Goal: Information Seeking & Learning: Learn about a topic

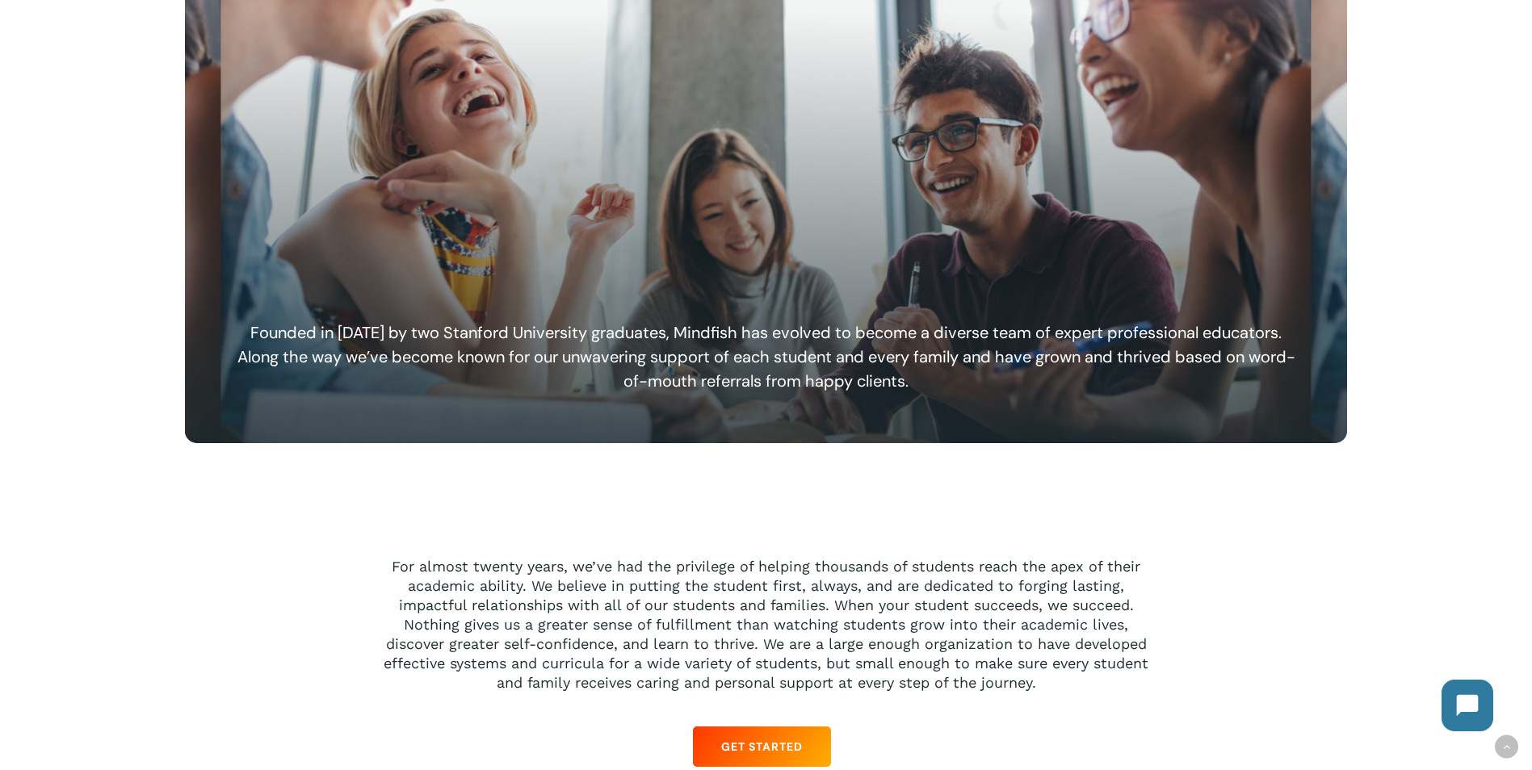
scroll to position [1292, 0]
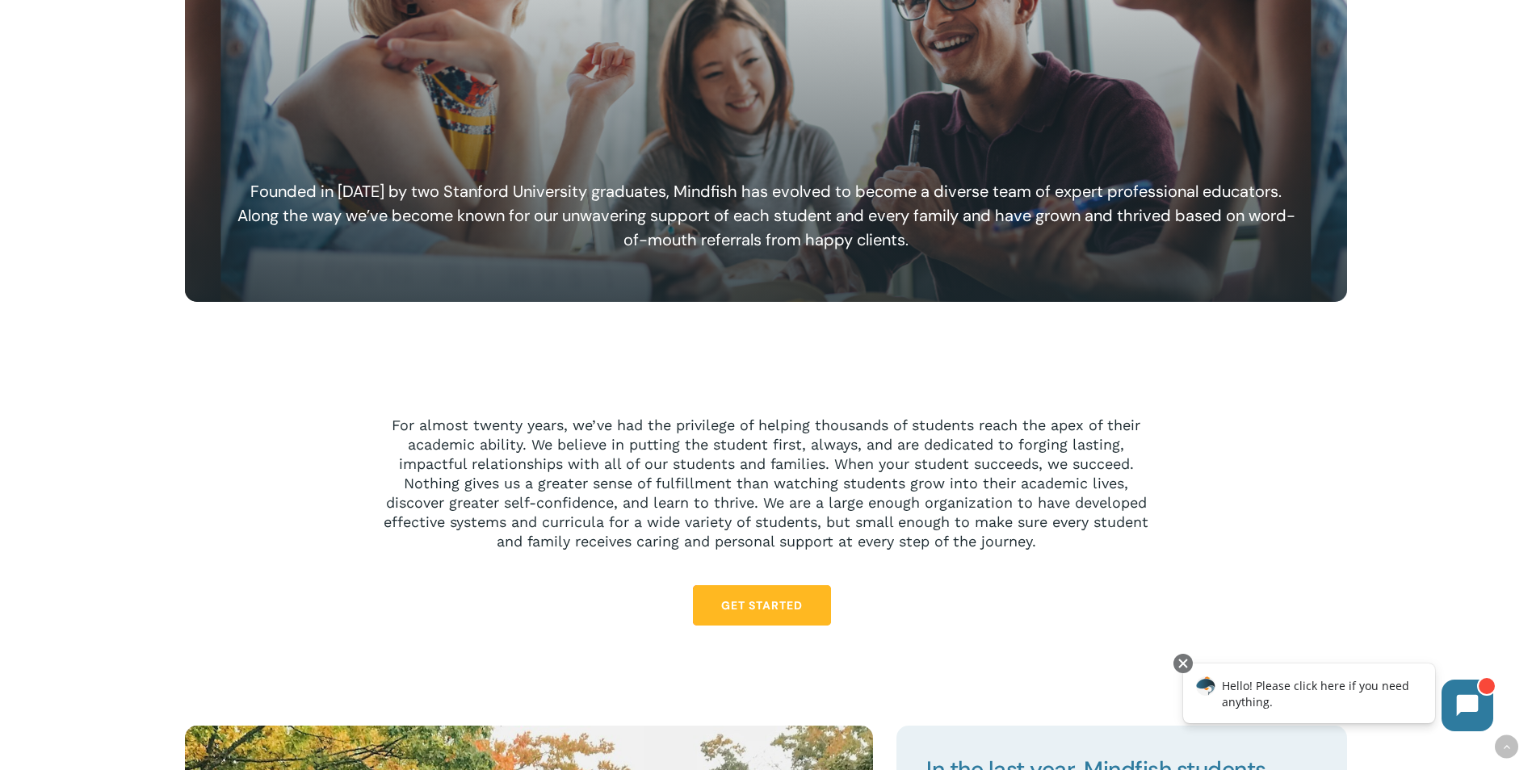
click at [750, 600] on span "Get Started" at bounding box center [762, 605] width 82 height 16
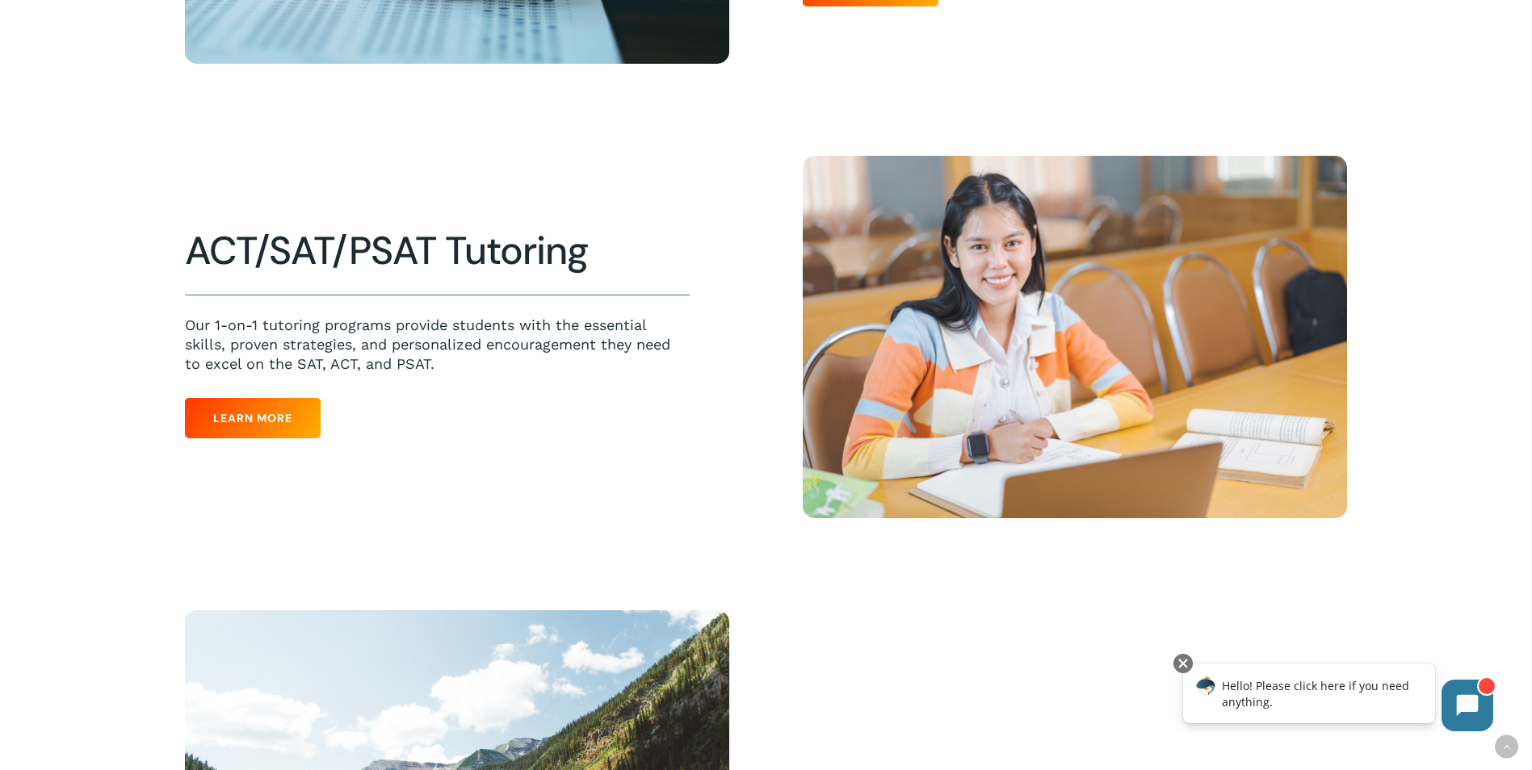
scroll to position [888, 0]
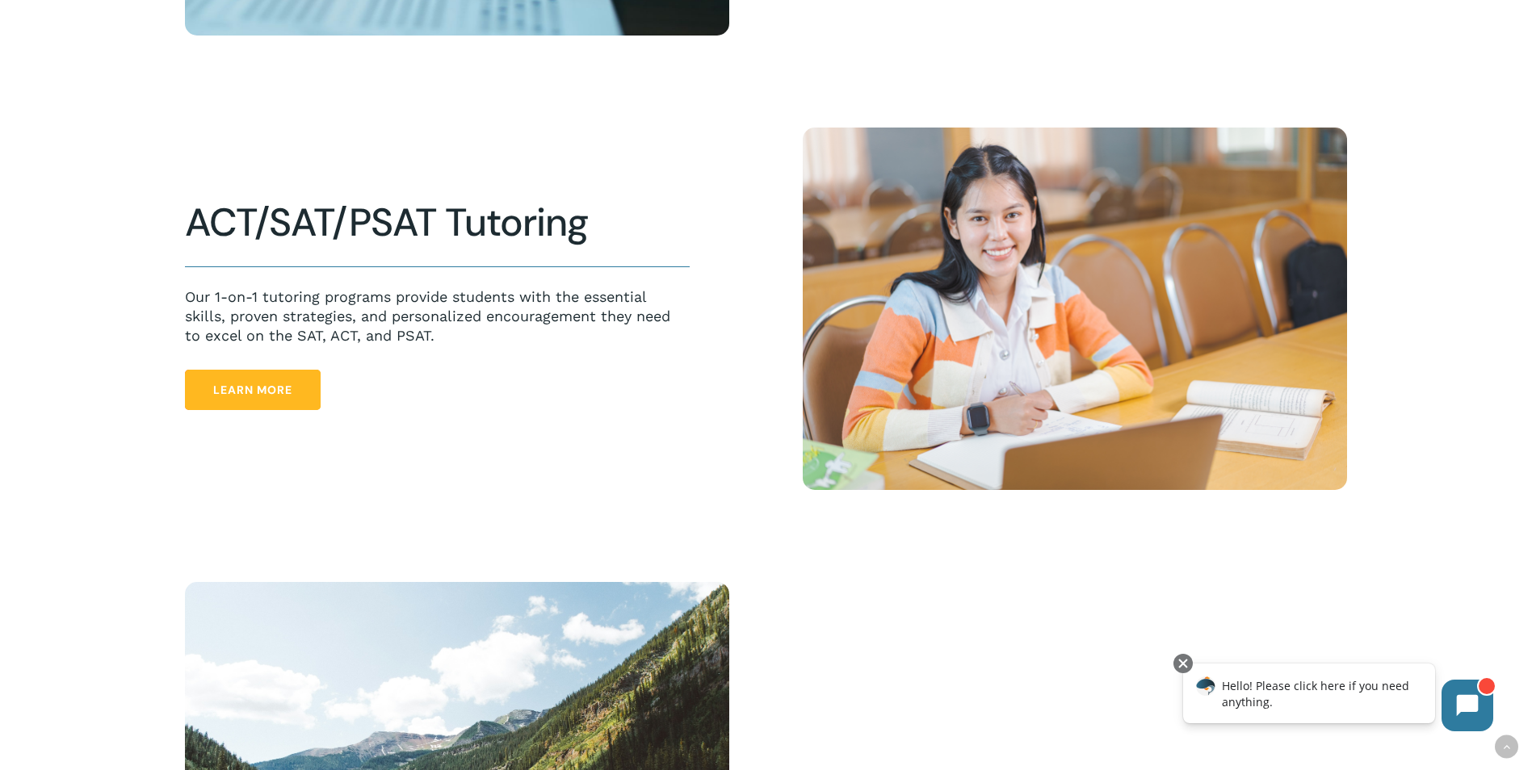
click at [239, 393] on span "Learn More" at bounding box center [252, 390] width 79 height 16
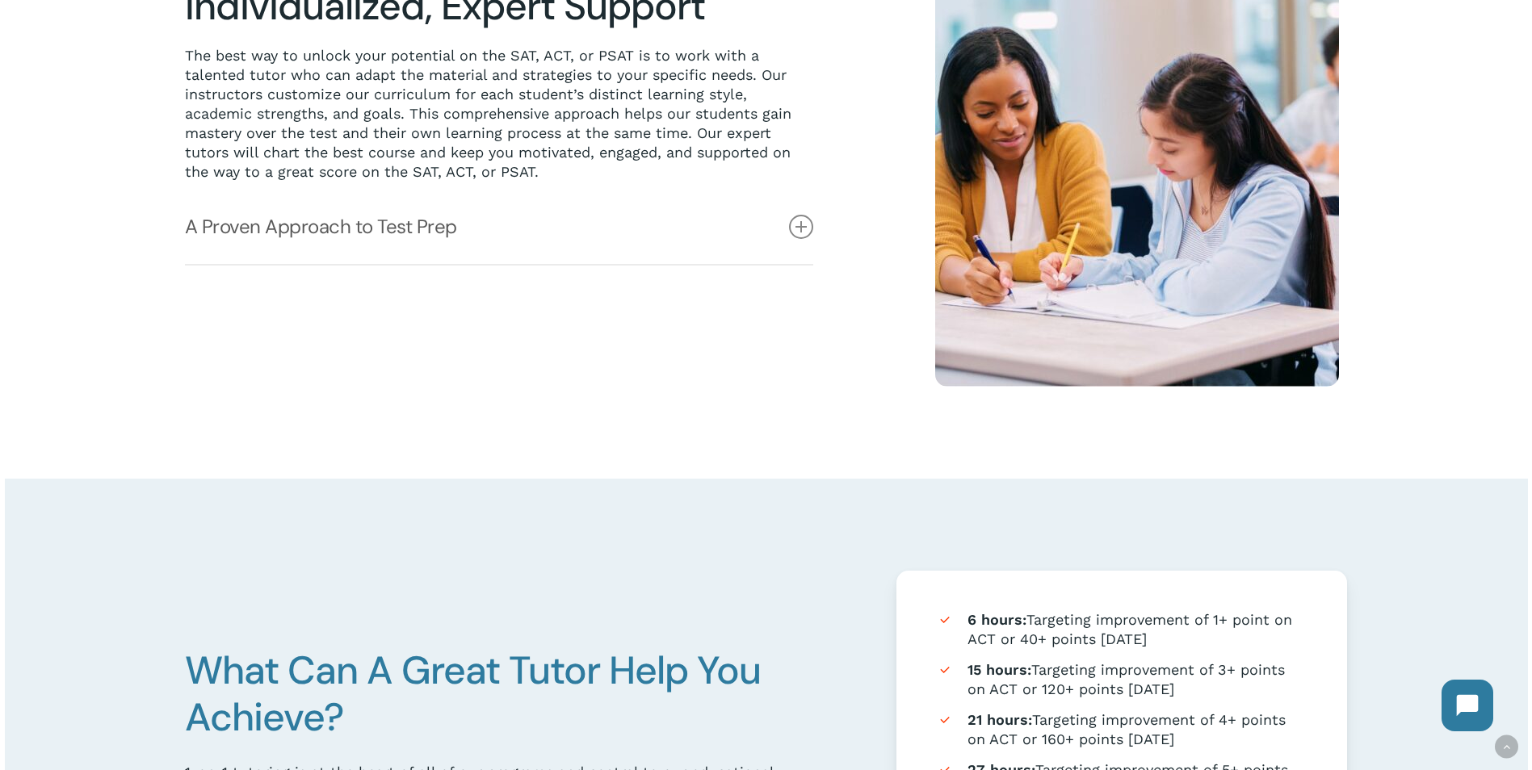
scroll to position [565, 0]
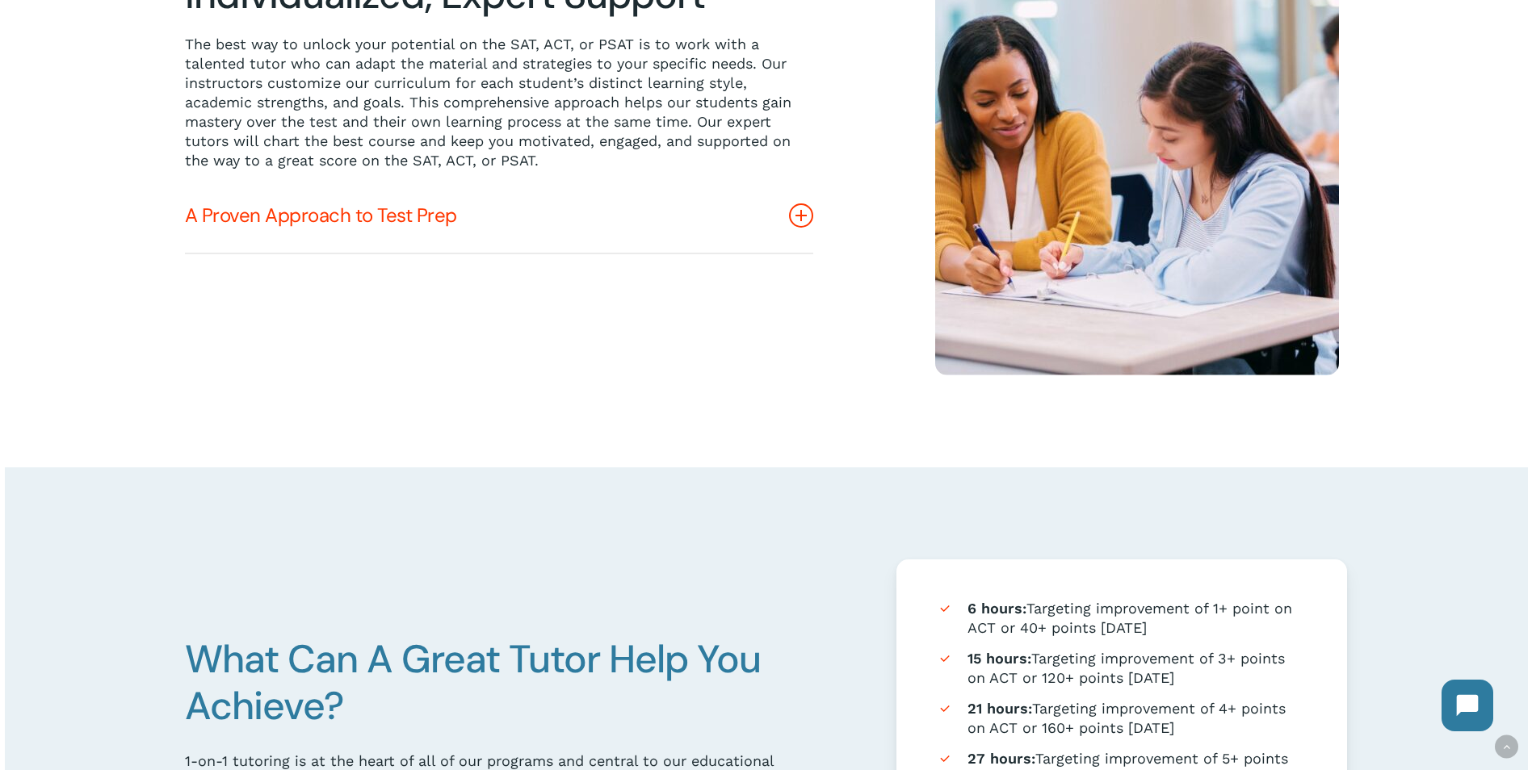
click at [358, 212] on link "A Proven Approach to Test Prep" at bounding box center [499, 215] width 628 height 74
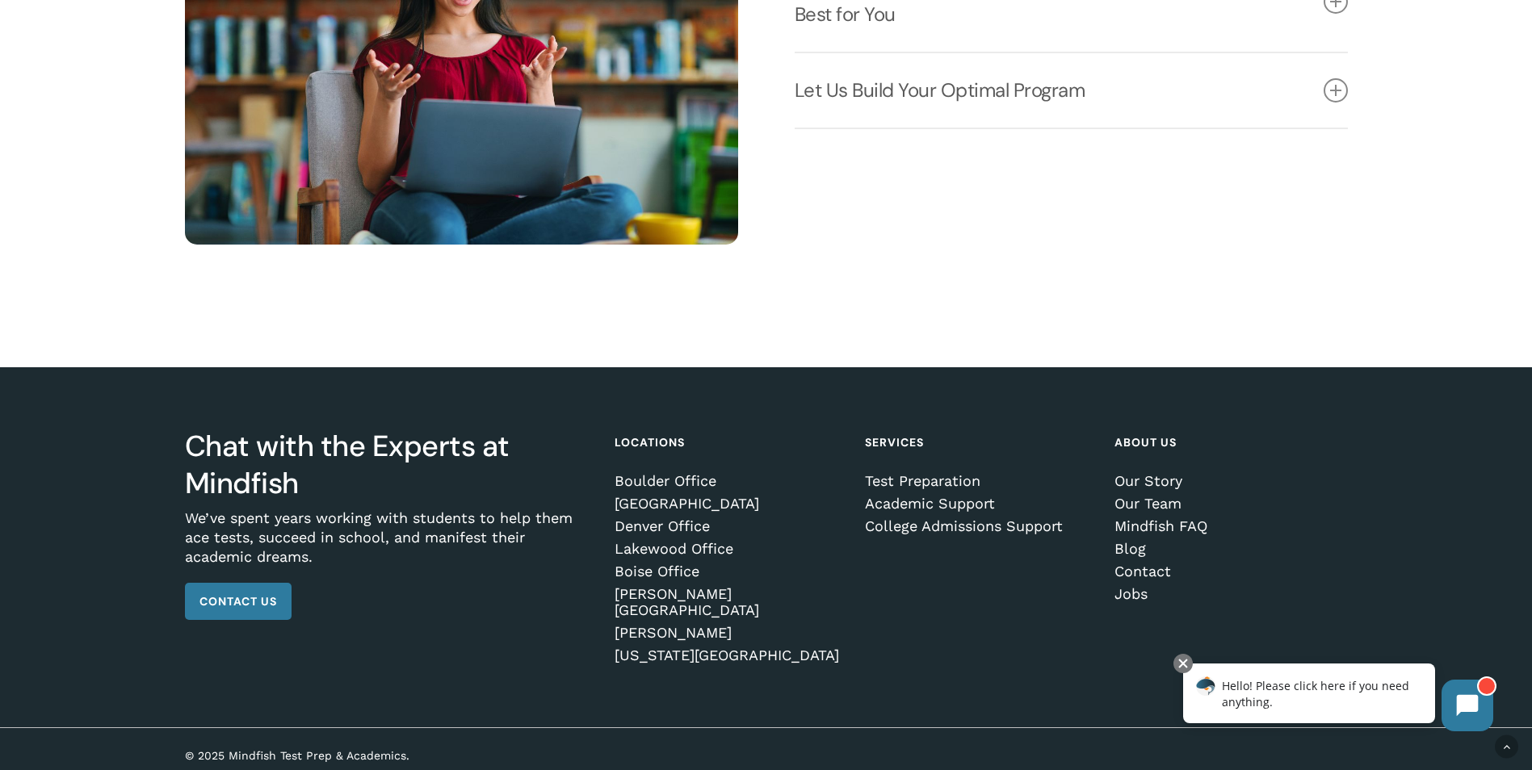
scroll to position [2551, 0]
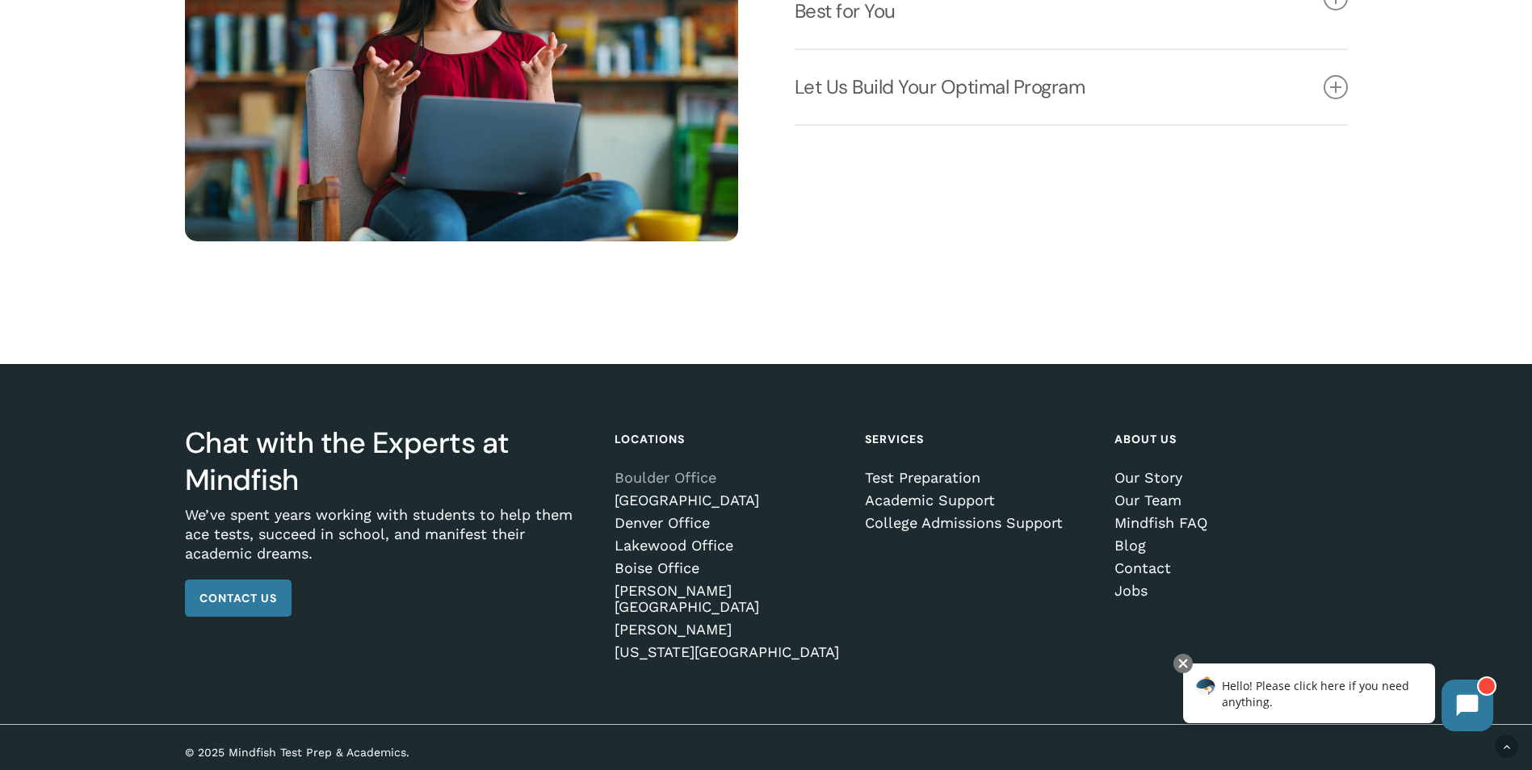
click at [665, 480] on link "Boulder Office" at bounding box center [727, 478] width 227 height 16
